Goal: Find specific page/section: Find specific page/section

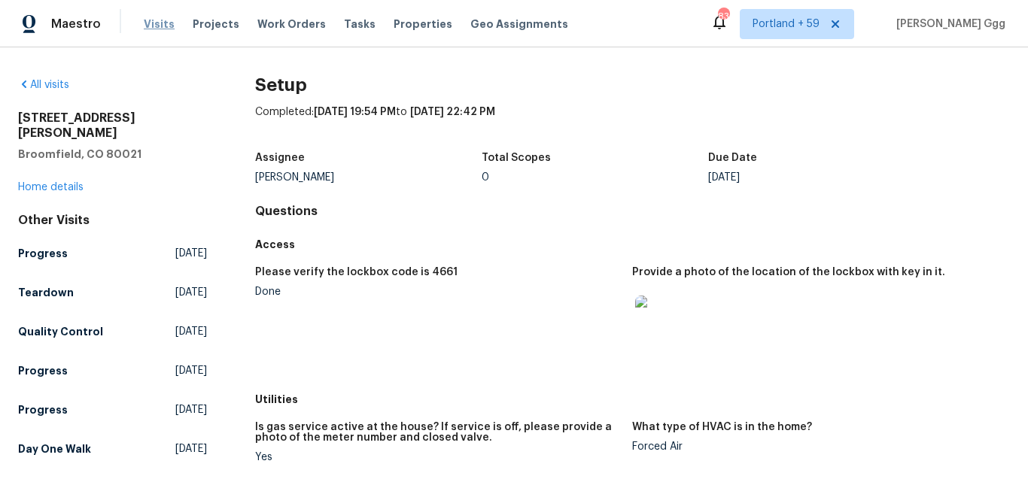
click at [160, 23] on span "Visits" at bounding box center [159, 24] width 31 height 15
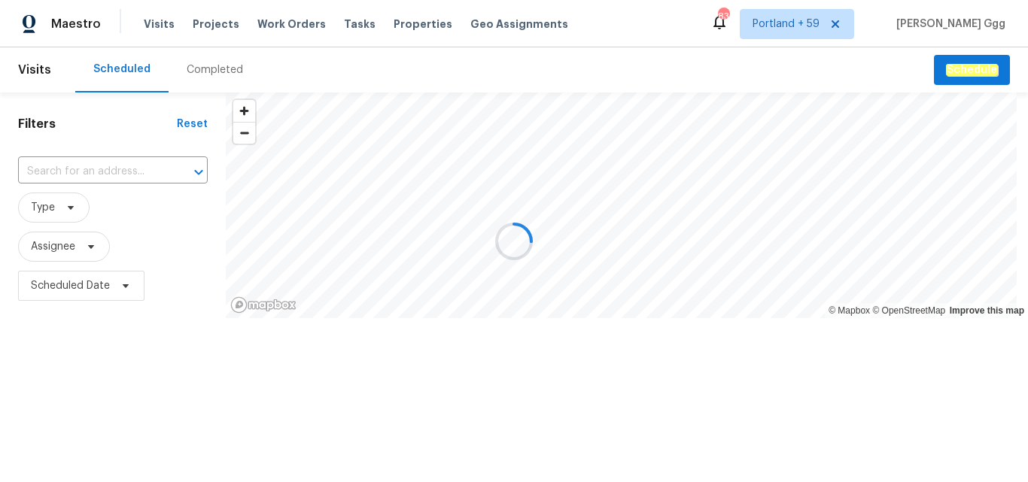
click at [207, 60] on div at bounding box center [514, 241] width 1028 height 482
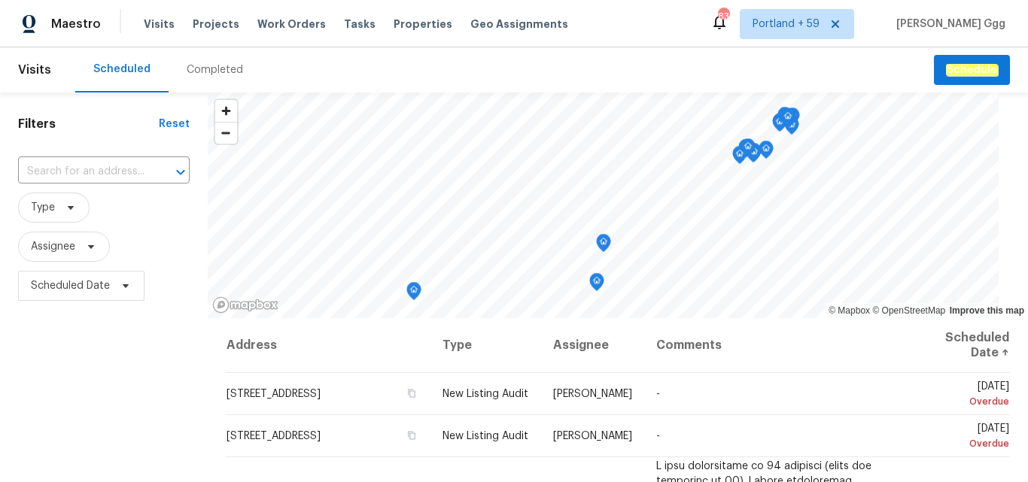
click at [194, 73] on div "Completed" at bounding box center [215, 69] width 56 height 15
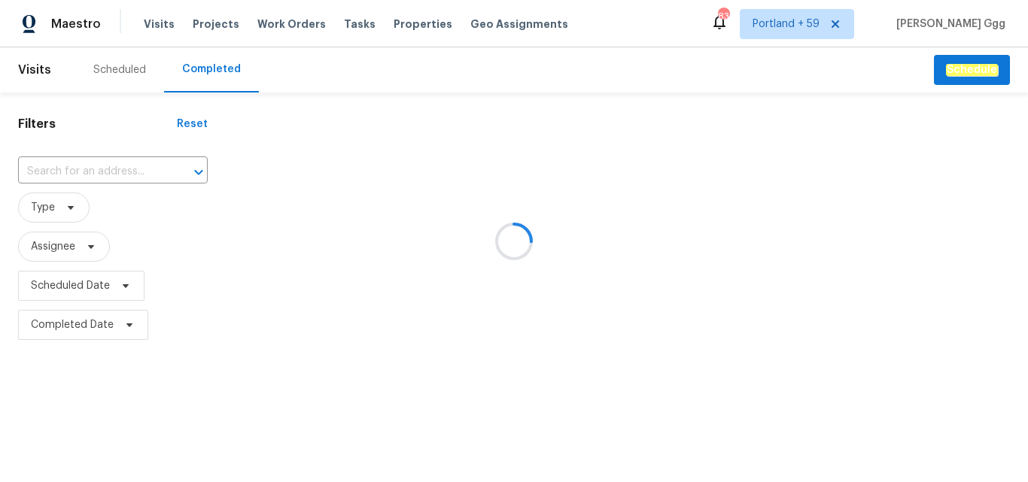
click at [47, 176] on div at bounding box center [514, 241] width 1028 height 482
drag, startPoint x: 52, startPoint y: 167, endPoint x: 41, endPoint y: 165, distance: 10.8
click at [41, 165] on div at bounding box center [514, 241] width 1028 height 482
click at [37, 165] on div at bounding box center [514, 241] width 1028 height 482
drag, startPoint x: 39, startPoint y: 164, endPoint x: 30, endPoint y: 165, distance: 9.1
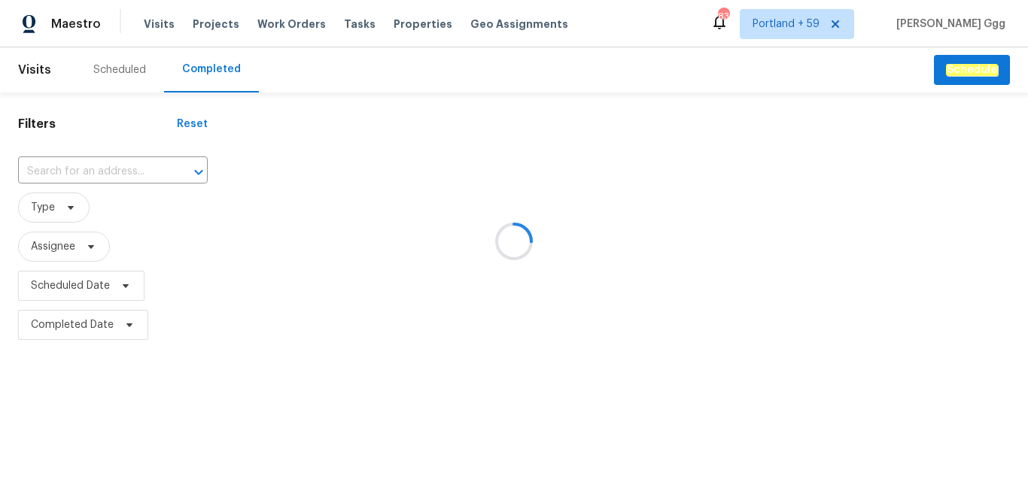
click at [30, 165] on div at bounding box center [514, 241] width 1028 height 482
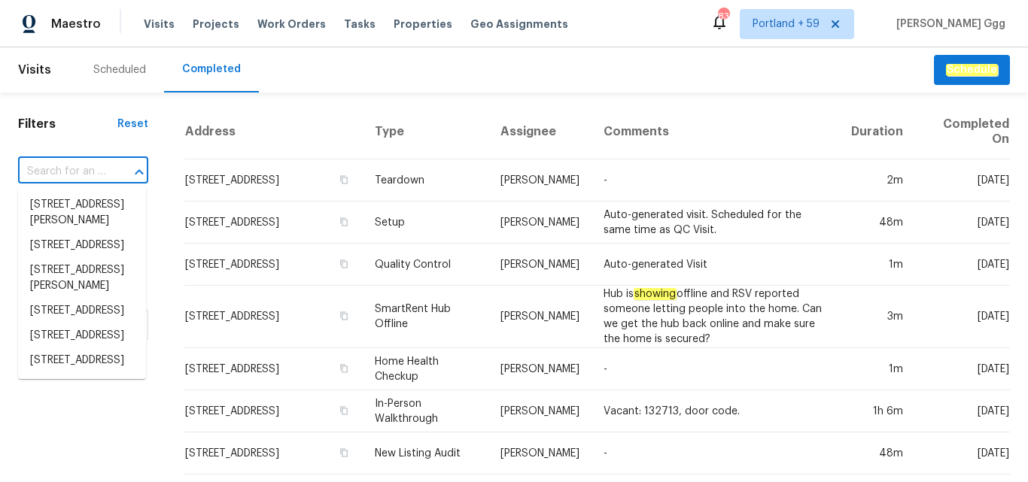
paste input "[STREET_ADDRESS]"
type input "[STREET_ADDRESS]"
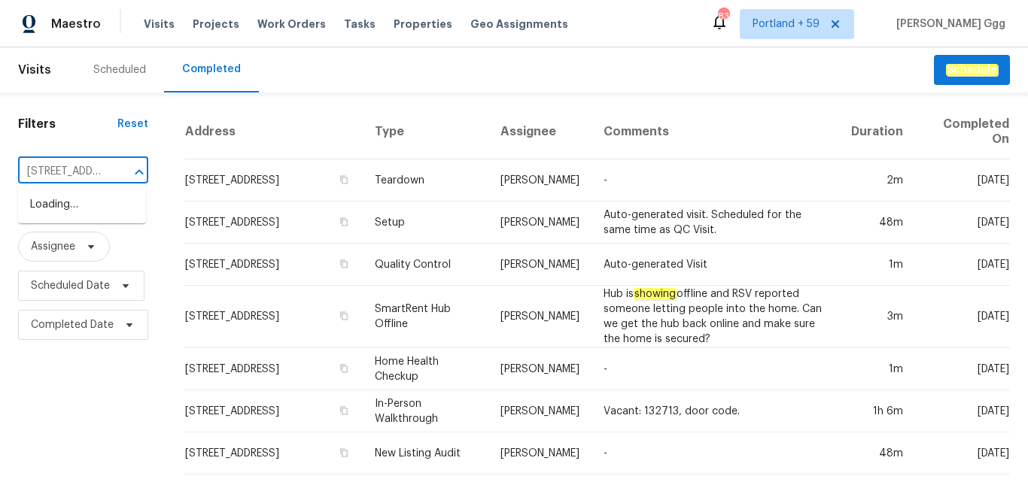
scroll to position [0, 83]
click at [50, 213] on li "[STREET_ADDRESS]" at bounding box center [82, 205] width 128 height 25
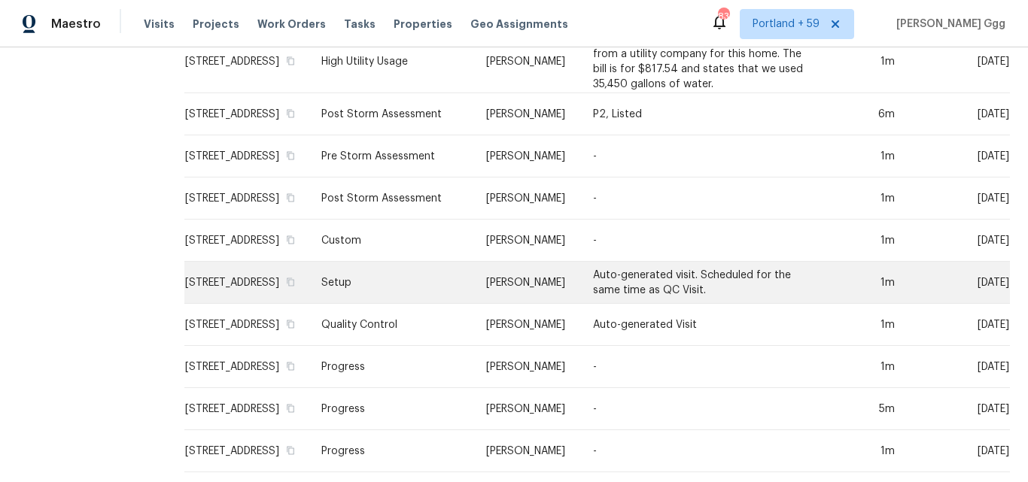
scroll to position [602, 0]
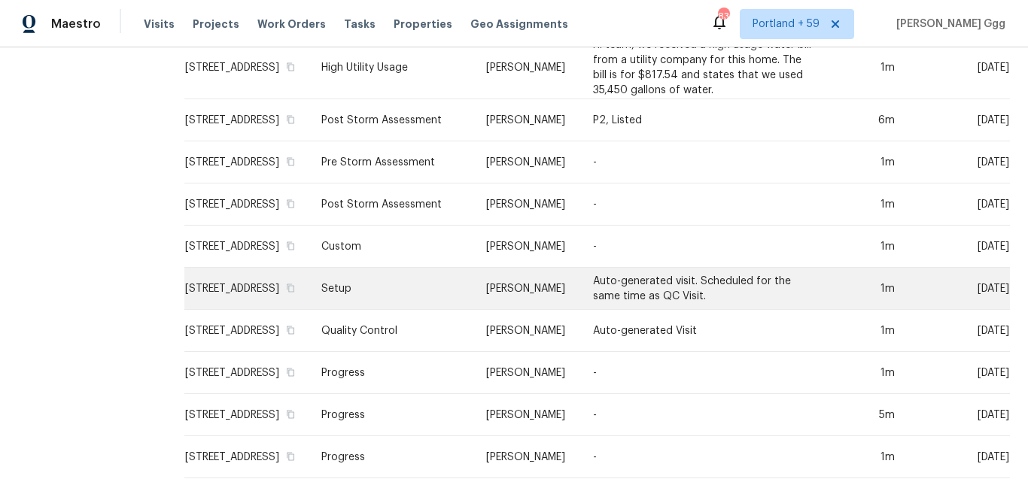
click at [328, 268] on td "Setup" at bounding box center [391, 289] width 165 height 42
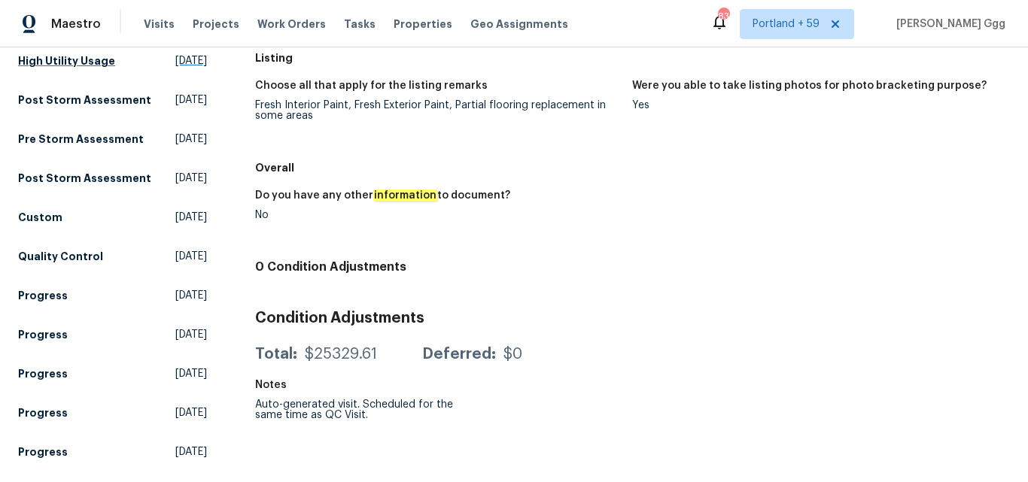
scroll to position [666, 0]
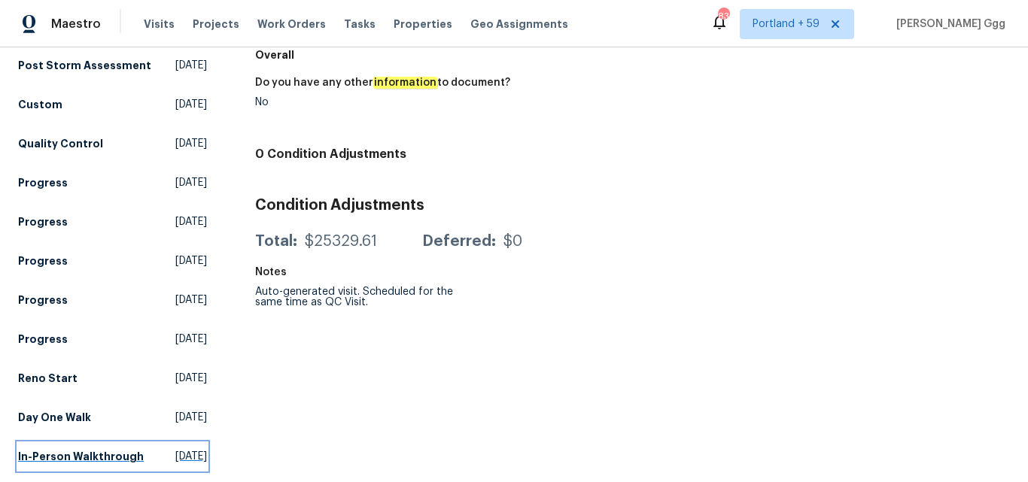
click at [44, 449] on h5 "In-Person Walkthrough" at bounding box center [81, 456] width 126 height 15
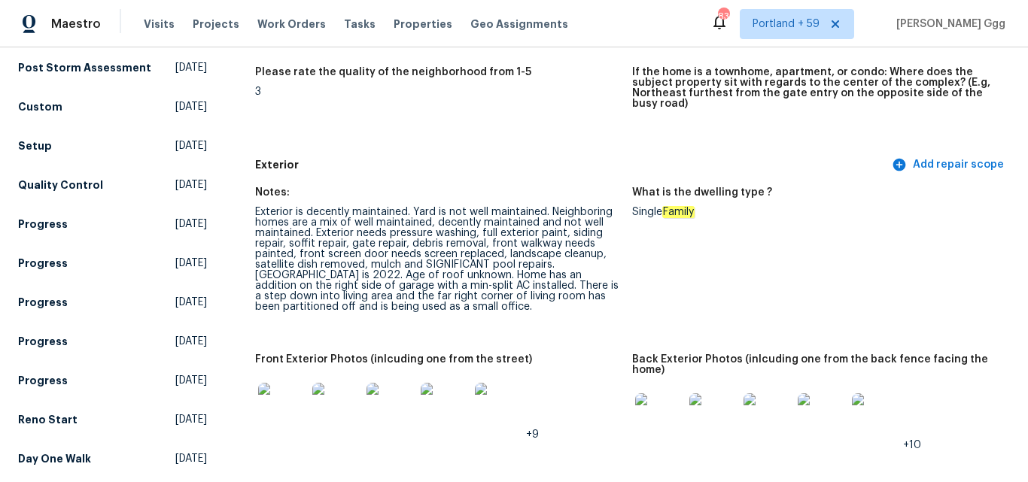
scroll to position [602, 0]
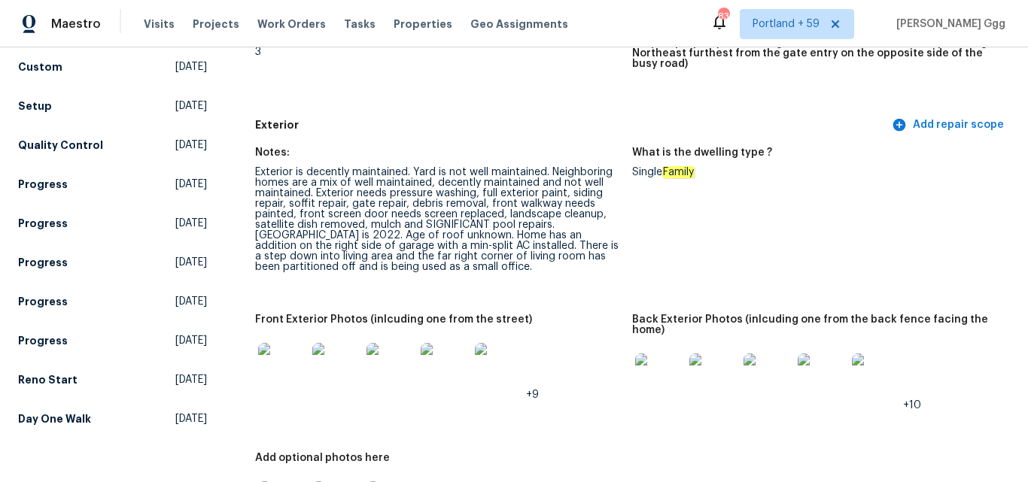
click at [661, 380] on img at bounding box center [659, 378] width 48 height 48
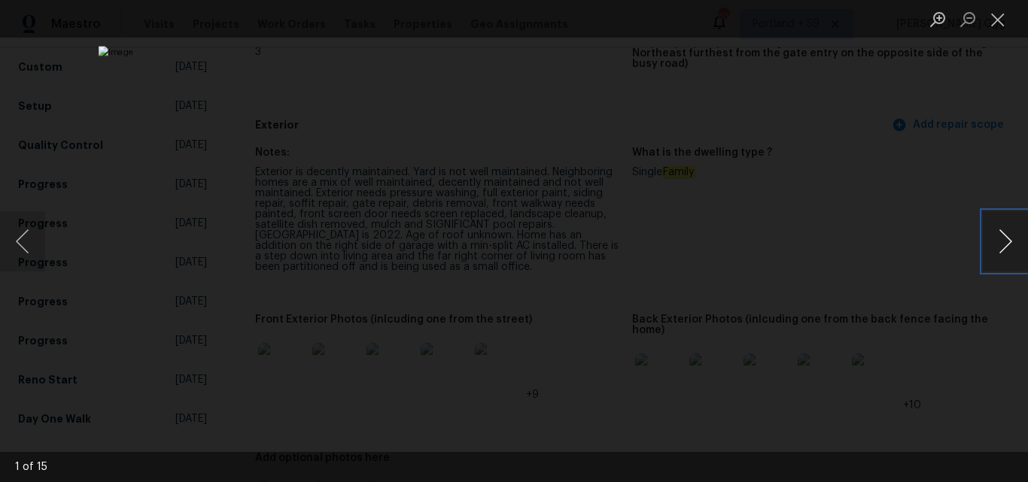
click at [1013, 244] on button "Next image" at bounding box center [1005, 241] width 45 height 60
click at [1012, 242] on button "Next image" at bounding box center [1005, 241] width 45 height 60
click at [1011, 241] on button "Next image" at bounding box center [1005, 241] width 45 height 60
click at [1011, 240] on button "Next image" at bounding box center [1005, 241] width 45 height 60
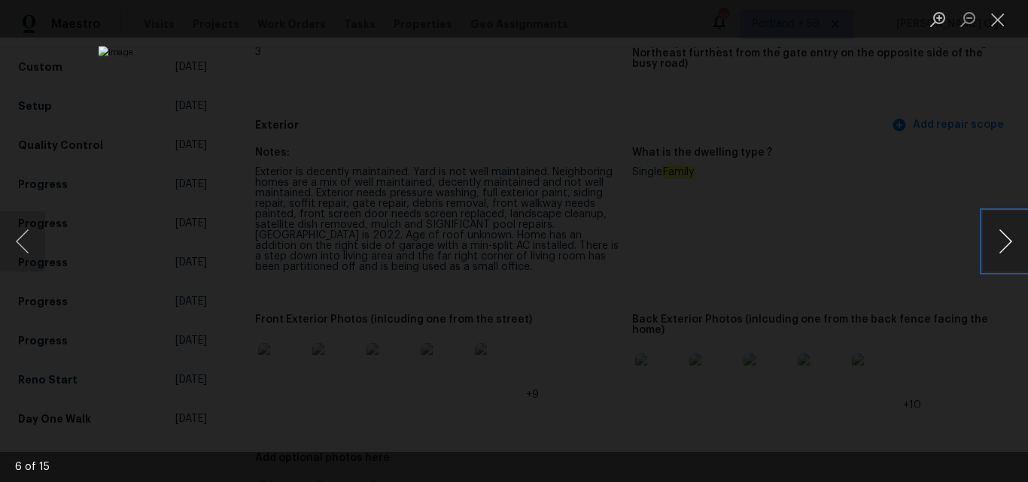
click at [1011, 240] on button "Next image" at bounding box center [1005, 241] width 45 height 60
click at [1013, 239] on button "Next image" at bounding box center [1005, 241] width 45 height 60
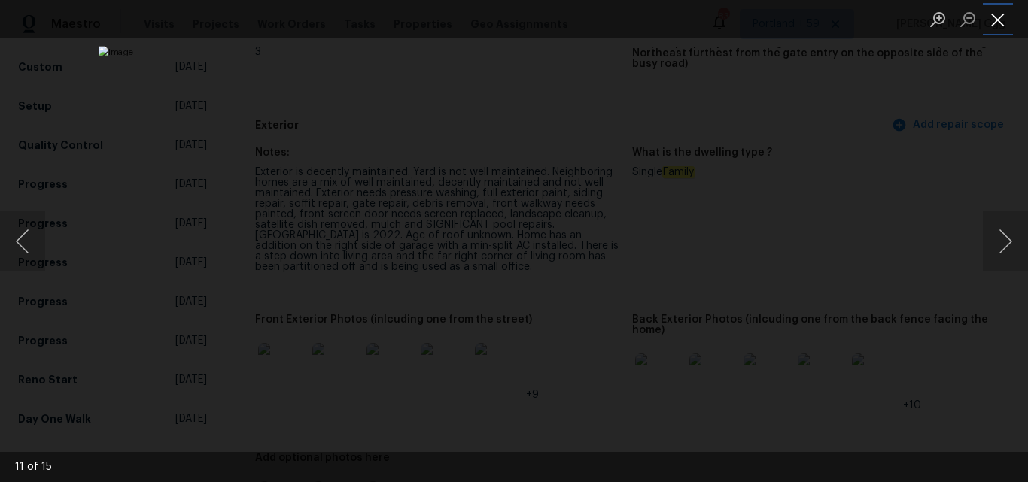
click at [993, 17] on button "Close lightbox" at bounding box center [998, 19] width 30 height 26
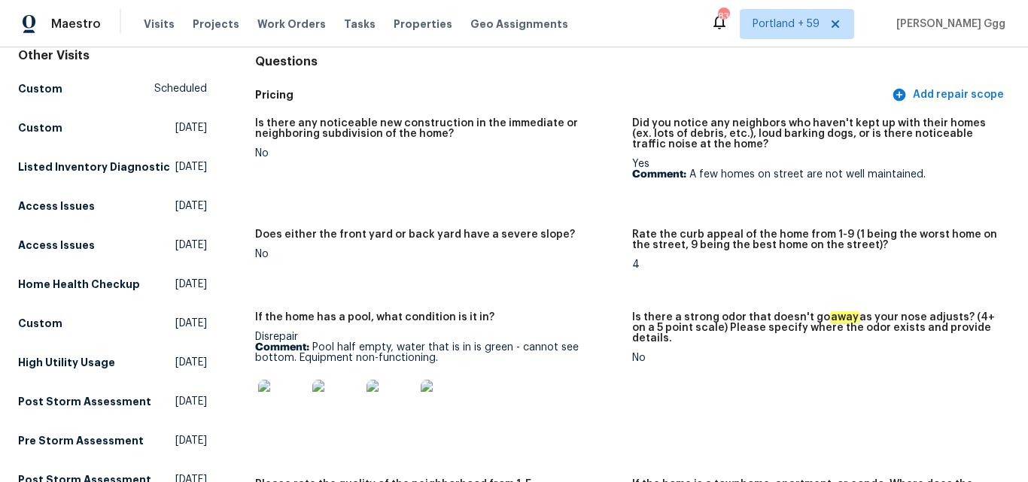
scroll to position [0, 0]
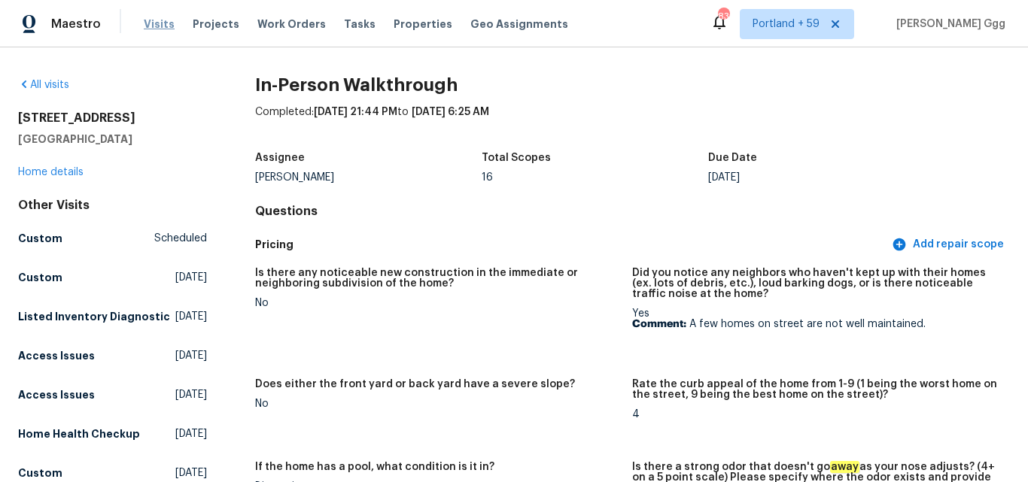
click at [153, 20] on span "Visits" at bounding box center [159, 24] width 31 height 15
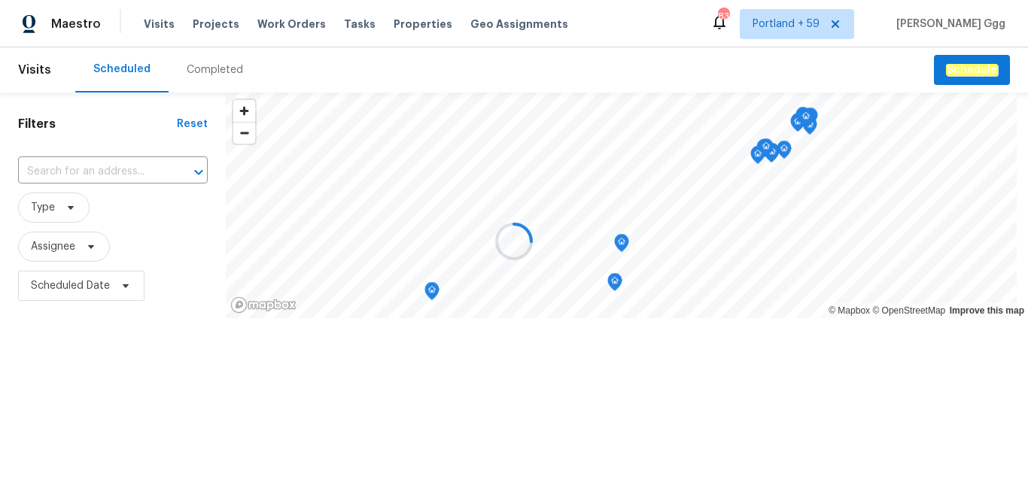
click at [205, 64] on div at bounding box center [514, 241] width 1028 height 482
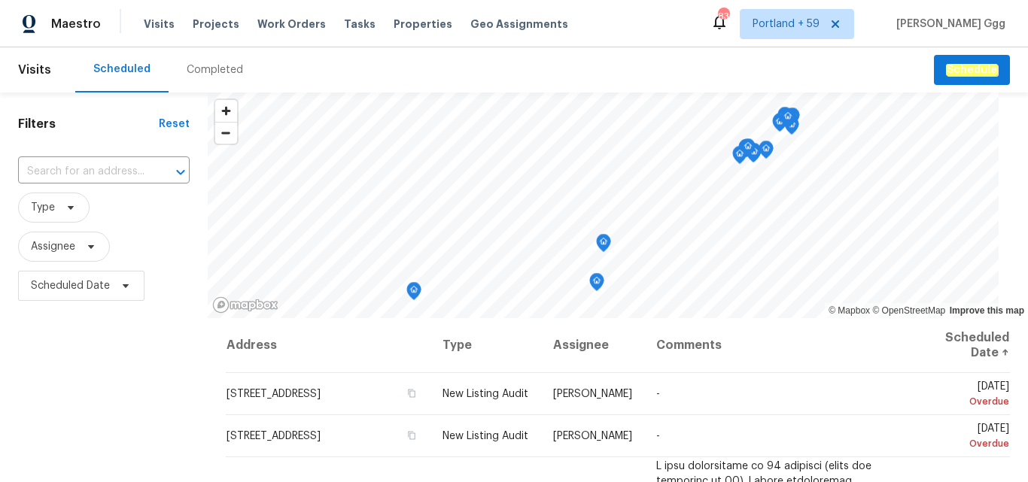
click at [209, 68] on div "Completed" at bounding box center [215, 69] width 56 height 15
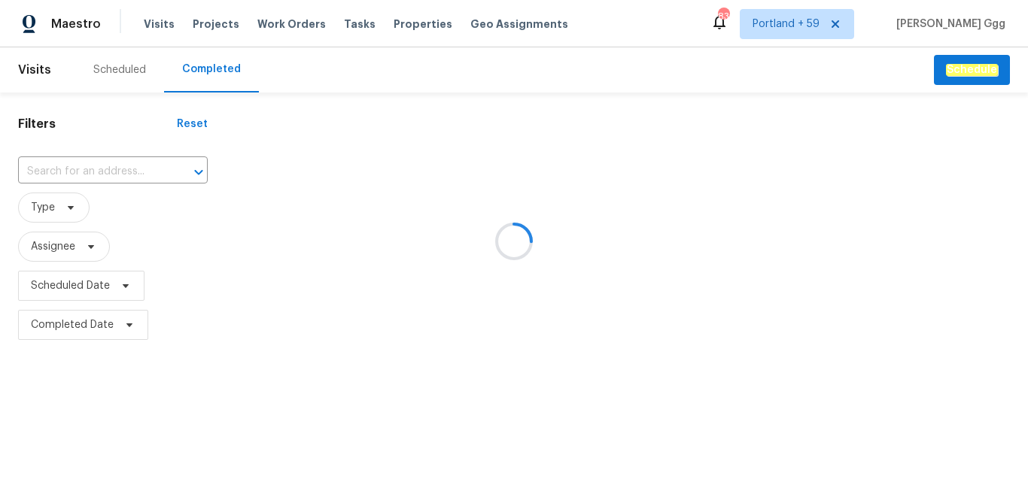
click at [57, 164] on div at bounding box center [514, 241] width 1028 height 482
drag, startPoint x: 57, startPoint y: 162, endPoint x: 40, endPoint y: 160, distance: 17.4
click at [40, 160] on div at bounding box center [514, 241] width 1028 height 482
click at [35, 169] on div at bounding box center [514, 241] width 1028 height 482
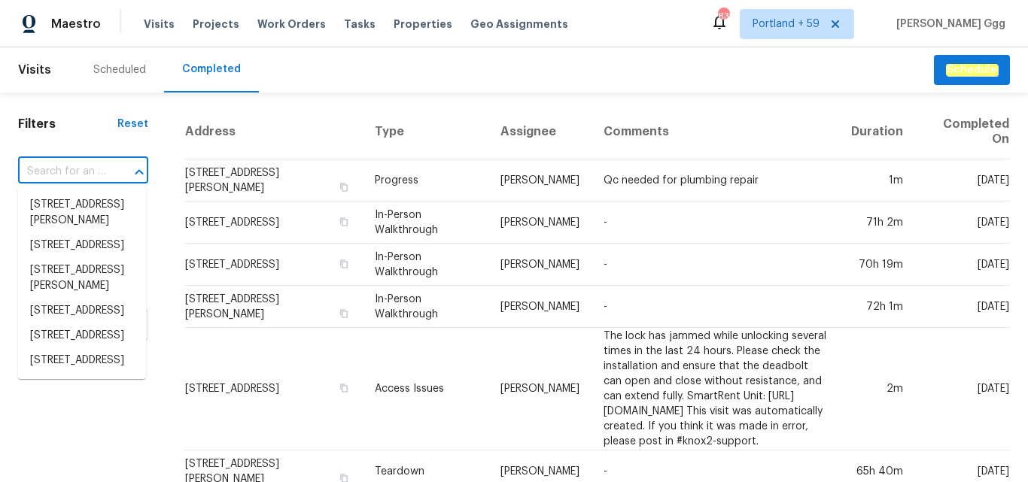
click at [32, 170] on input "text" at bounding box center [62, 171] width 88 height 23
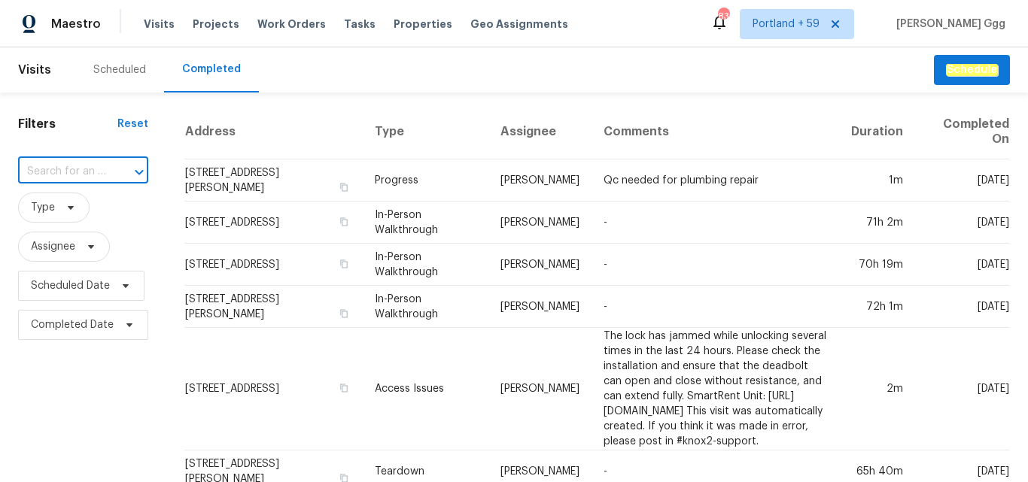
paste input "[STREET_ADDRESS][PERSON_NAME]"
type input "[STREET_ADDRESS][PERSON_NAME]"
click at [67, 208] on li "[STREET_ADDRESS][PERSON_NAME]" at bounding box center [82, 213] width 128 height 41
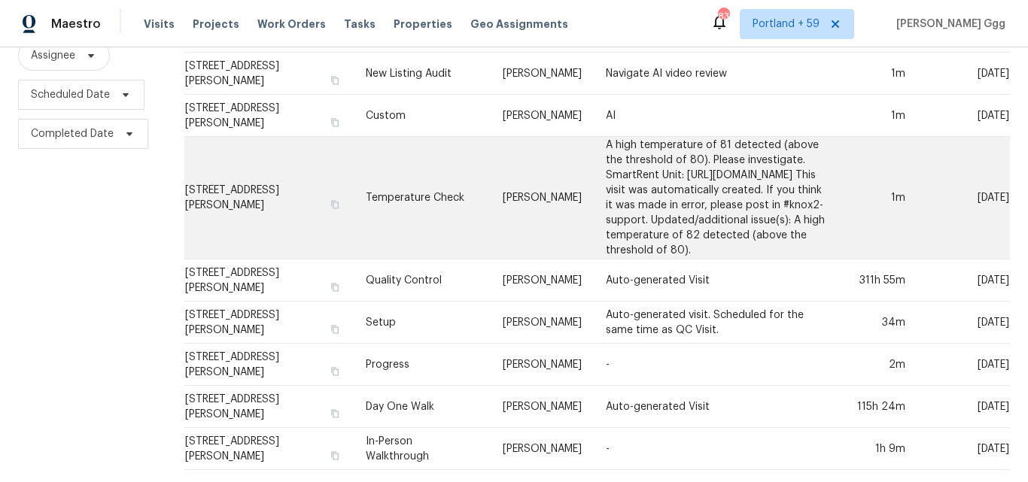
scroll to position [221, 0]
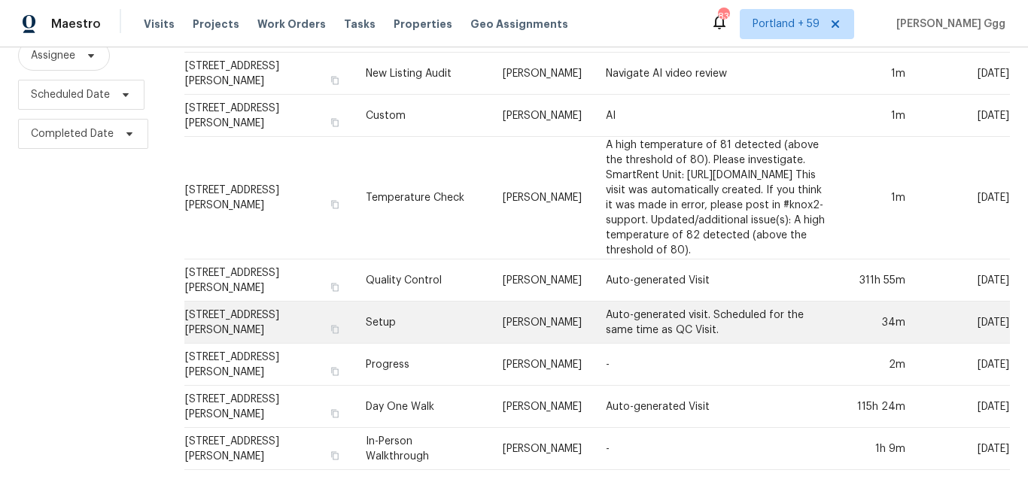
click at [354, 302] on td "Setup" at bounding box center [422, 323] width 137 height 42
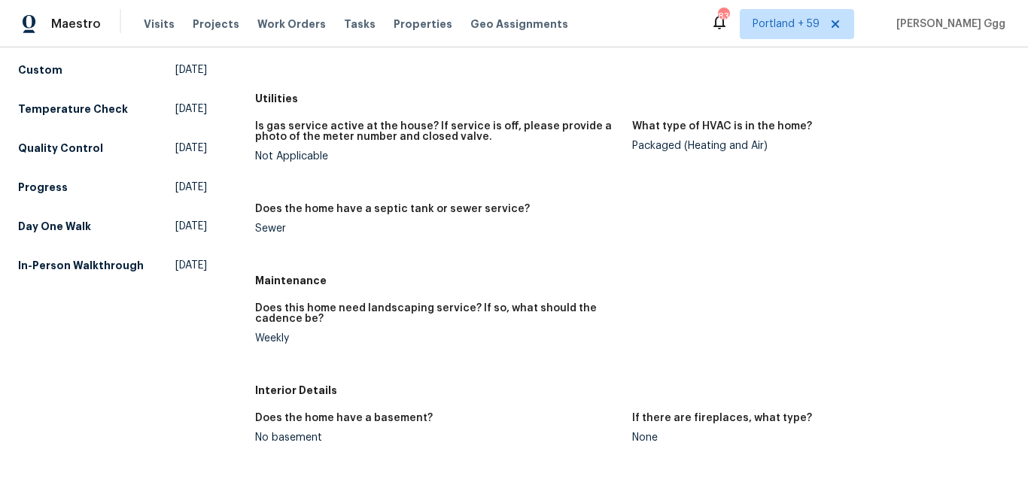
scroll to position [376, 0]
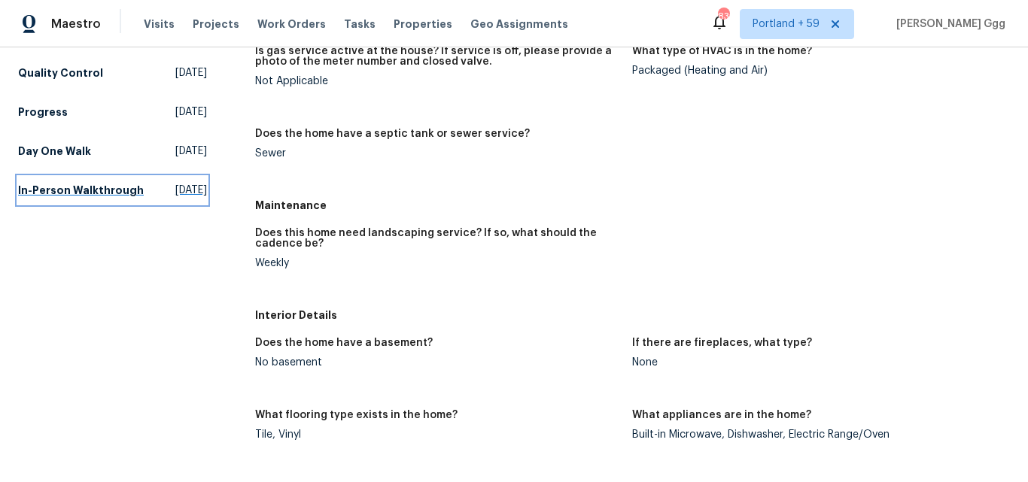
click at [48, 198] on h5 "In-Person Walkthrough" at bounding box center [81, 190] width 126 height 15
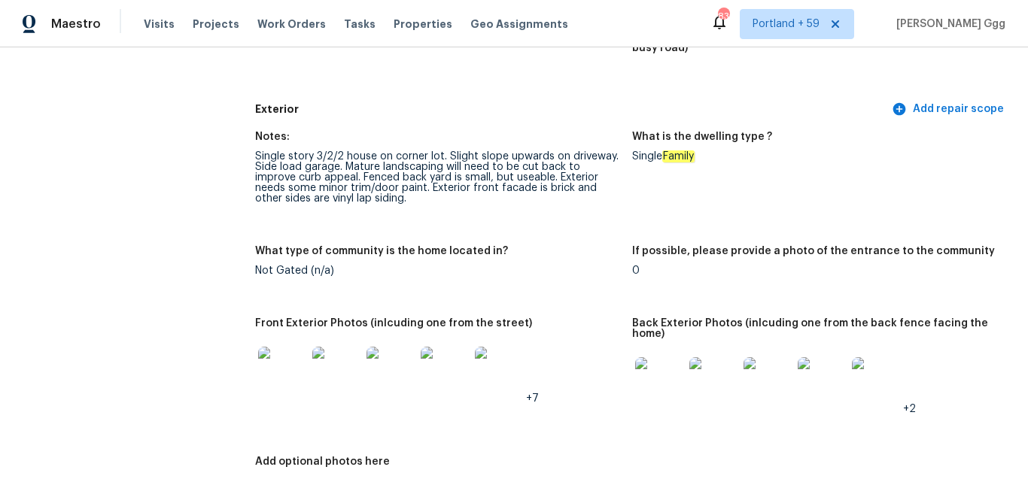
scroll to position [527, 0]
click at [270, 357] on img at bounding box center [282, 370] width 48 height 48
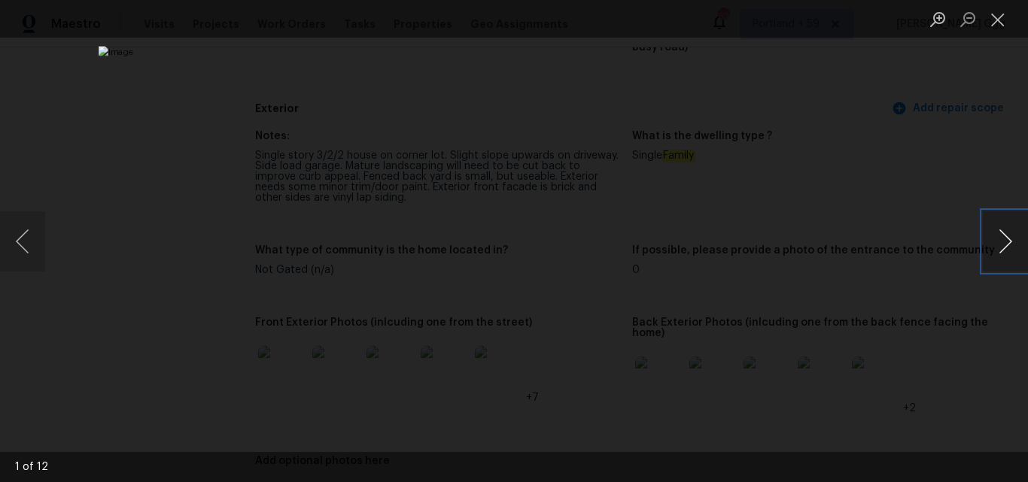
click at [992, 240] on button "Next image" at bounding box center [1005, 241] width 45 height 60
click at [992, 239] on button "Next image" at bounding box center [1005, 241] width 45 height 60
click at [1013, 247] on button "Next image" at bounding box center [1005, 241] width 45 height 60
click at [995, 241] on button "Next image" at bounding box center [1005, 241] width 45 height 60
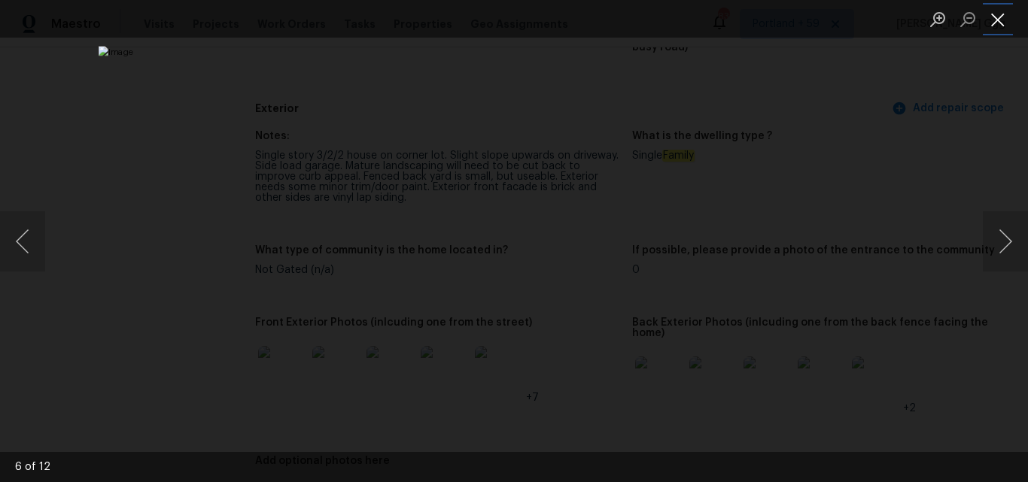
click at [994, 28] on button "Close lightbox" at bounding box center [998, 19] width 30 height 26
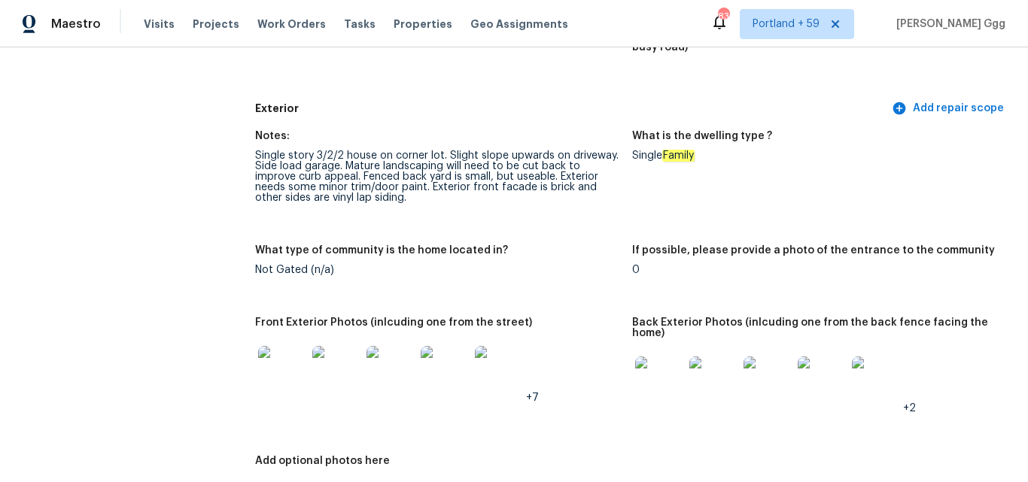
click at [642, 357] on img at bounding box center [659, 381] width 48 height 48
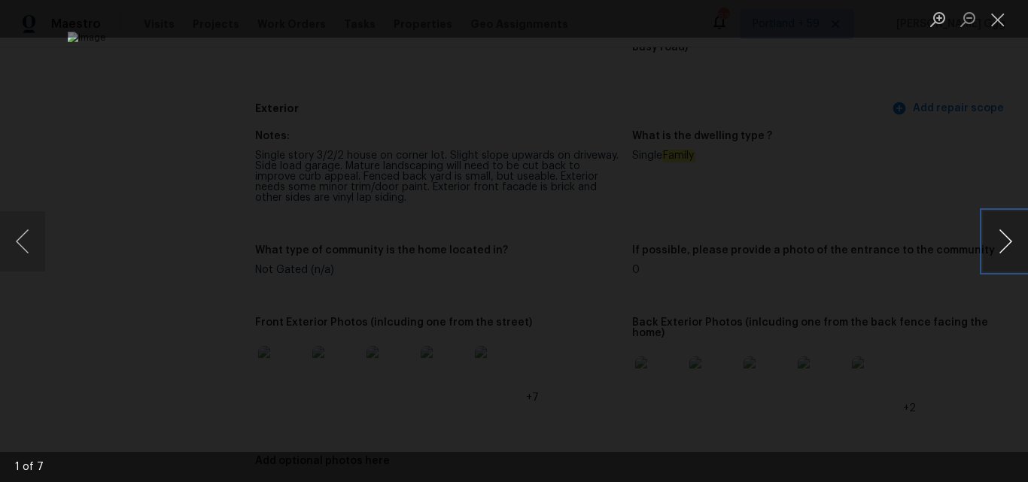
click at [1004, 244] on button "Next image" at bounding box center [1005, 241] width 45 height 60
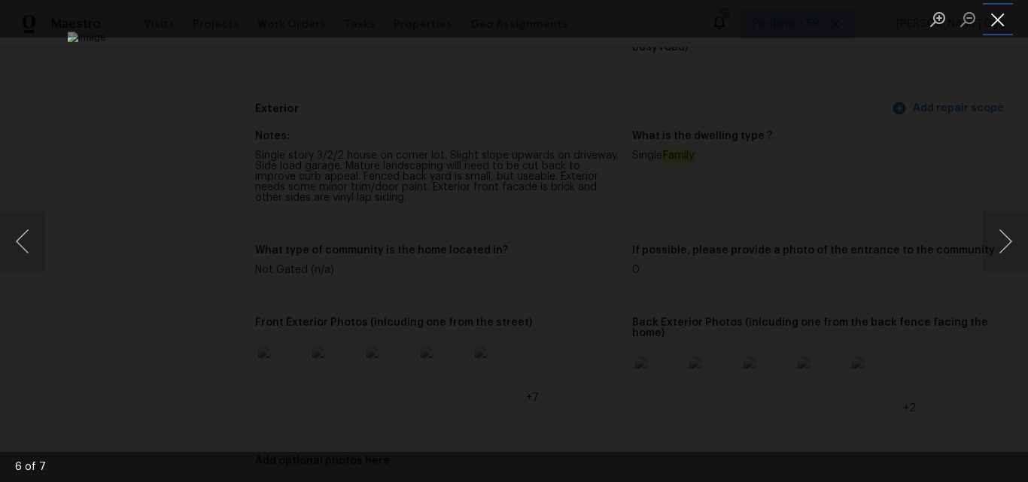
click at [998, 23] on button "Close lightbox" at bounding box center [998, 19] width 30 height 26
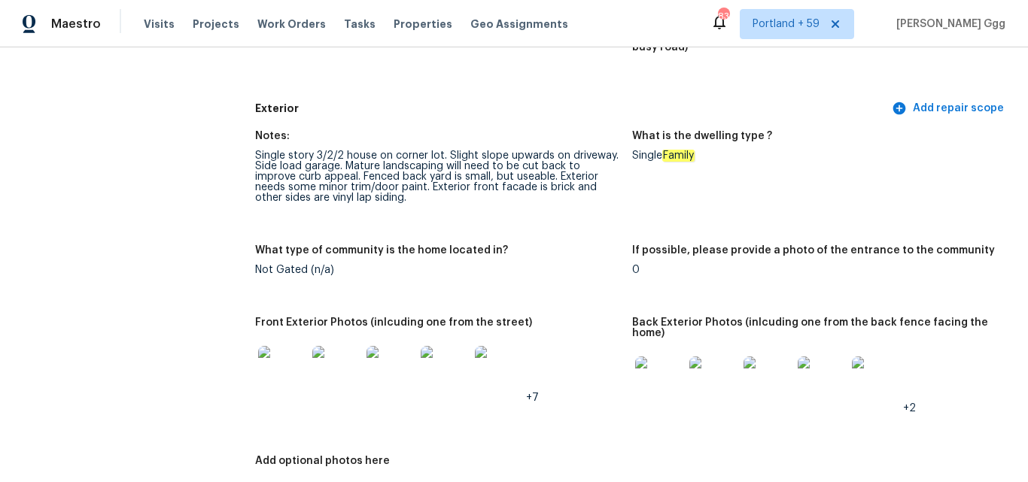
click at [289, 369] on img at bounding box center [282, 370] width 48 height 48
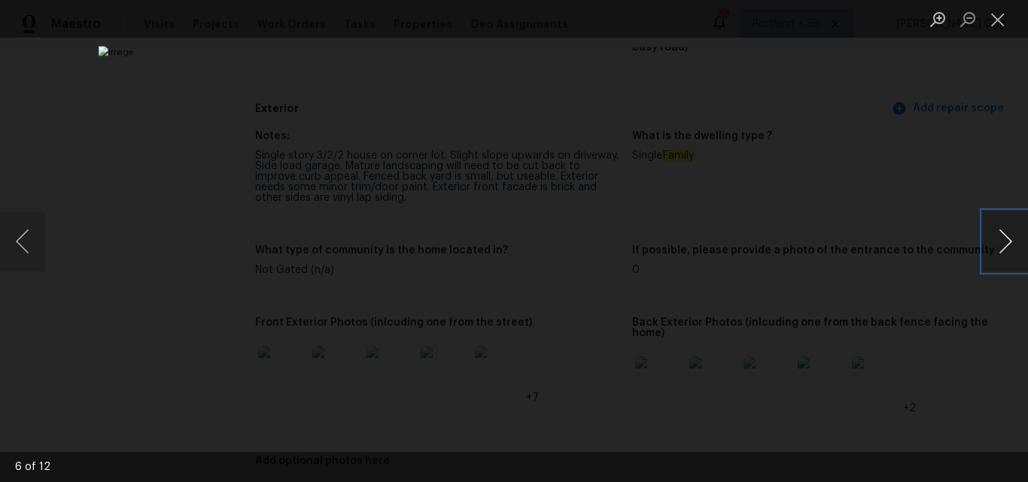
click at [993, 239] on button "Next image" at bounding box center [1005, 241] width 45 height 60
click at [990, 254] on button "Next image" at bounding box center [1005, 241] width 45 height 60
